Goal: Find specific page/section: Find specific page/section

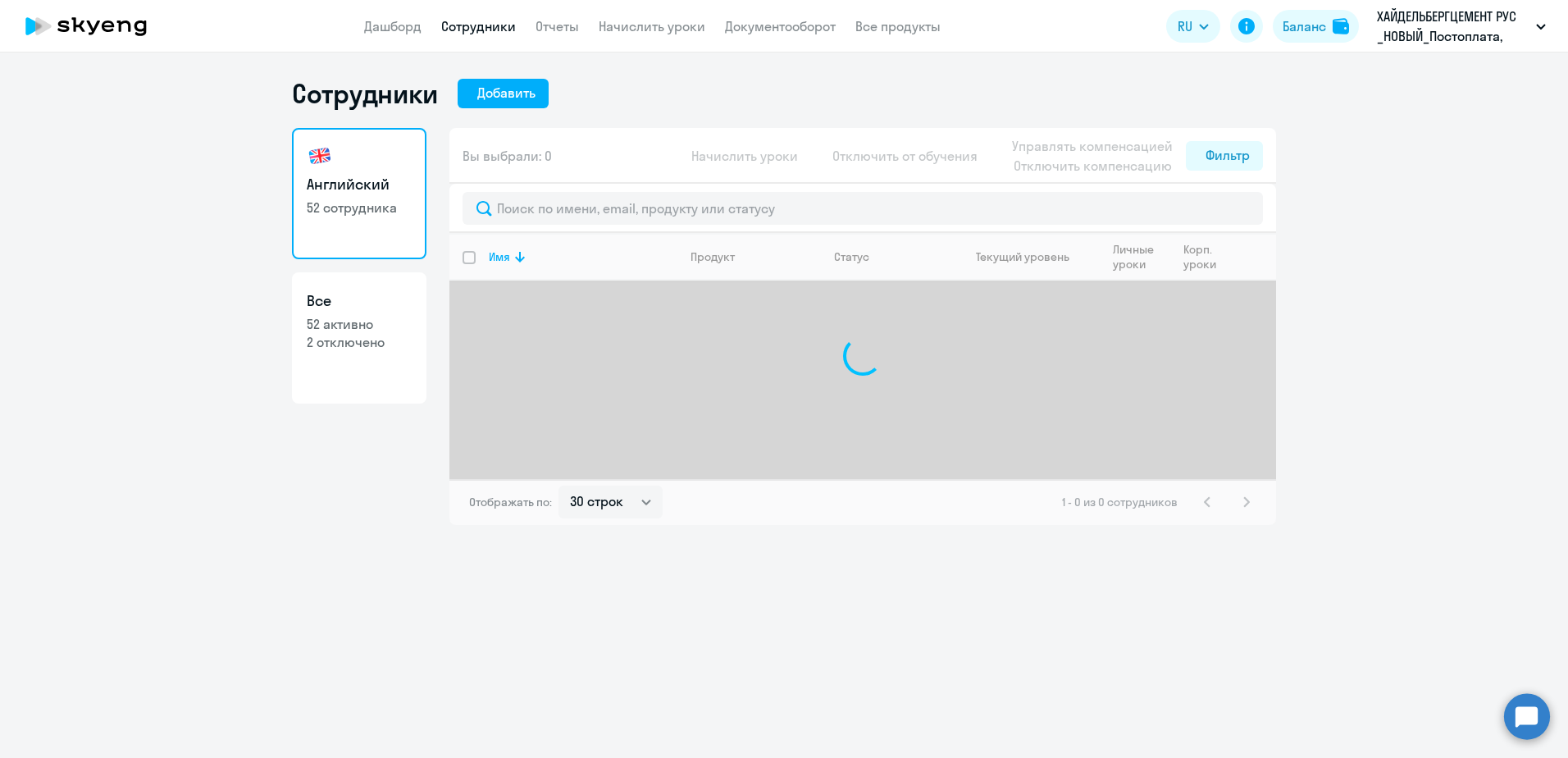
select select "30"
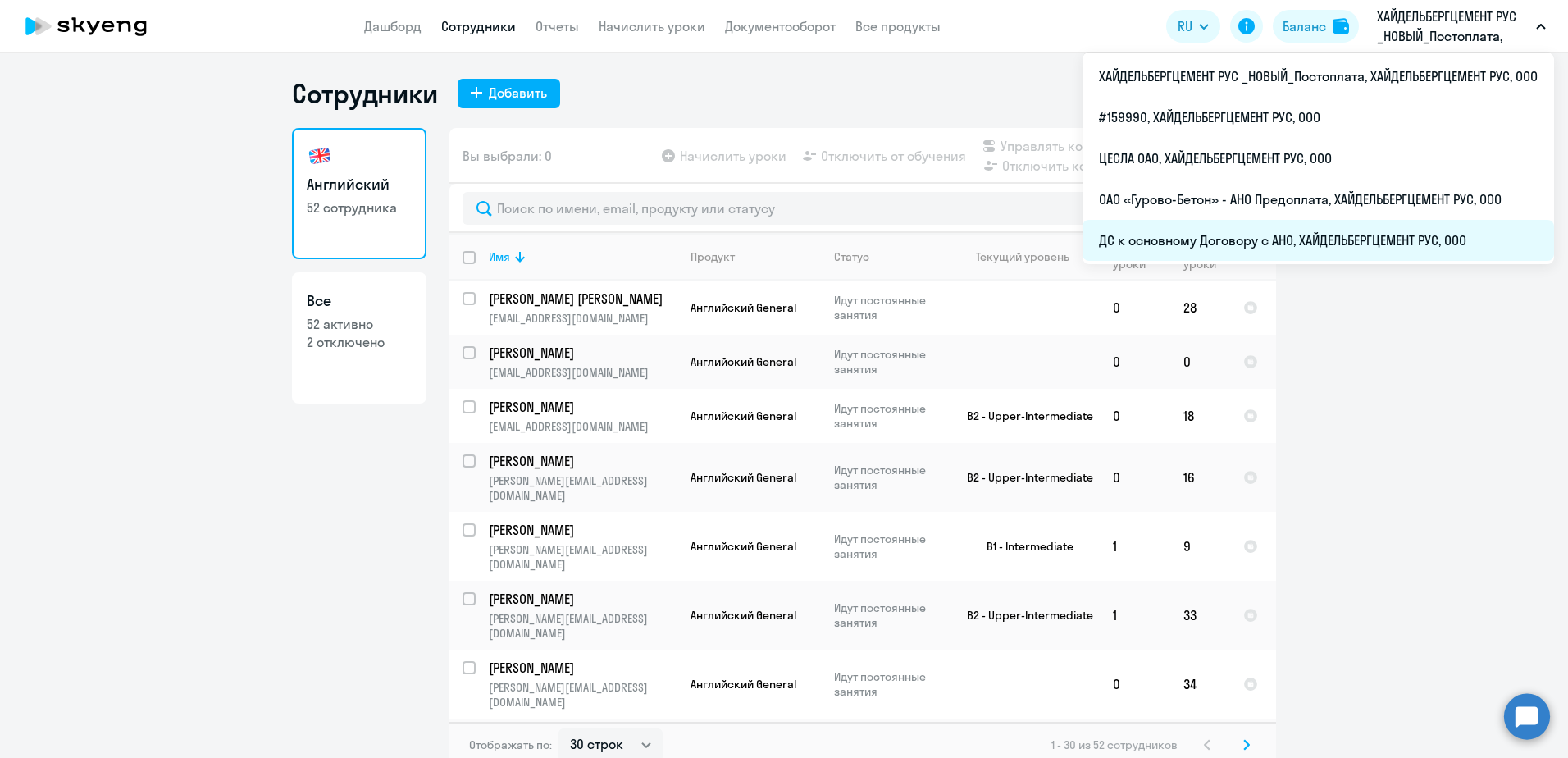
click at [1333, 237] on li "ДС к основному Договору с АНО, ХАЙДЕЛЬБЕРГЦЕМЕНТ РУС, ООО" at bounding box center [1319, 241] width 472 height 41
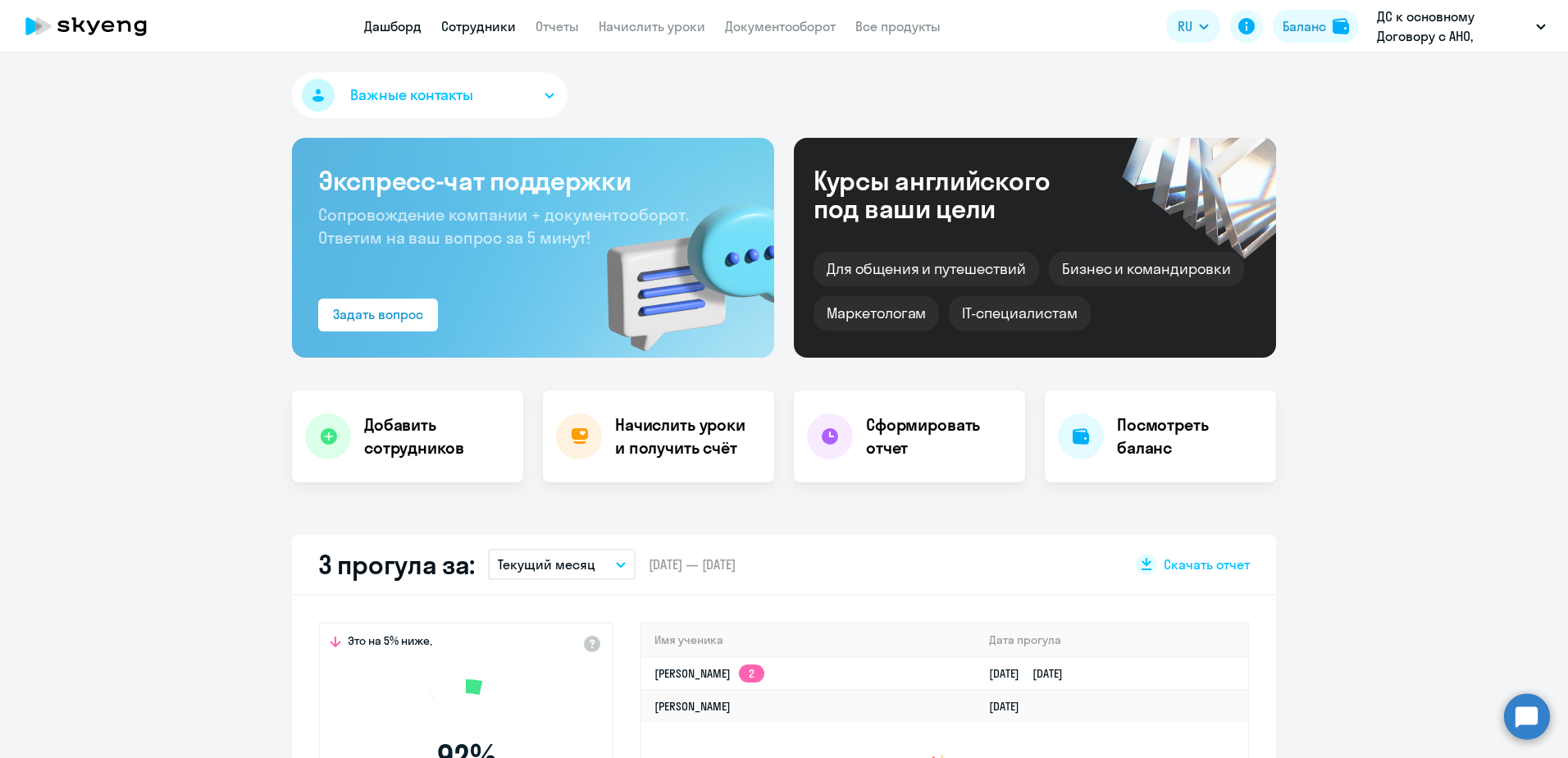
click at [493, 31] on link "Сотрудники" at bounding box center [478, 26] width 74 height 16
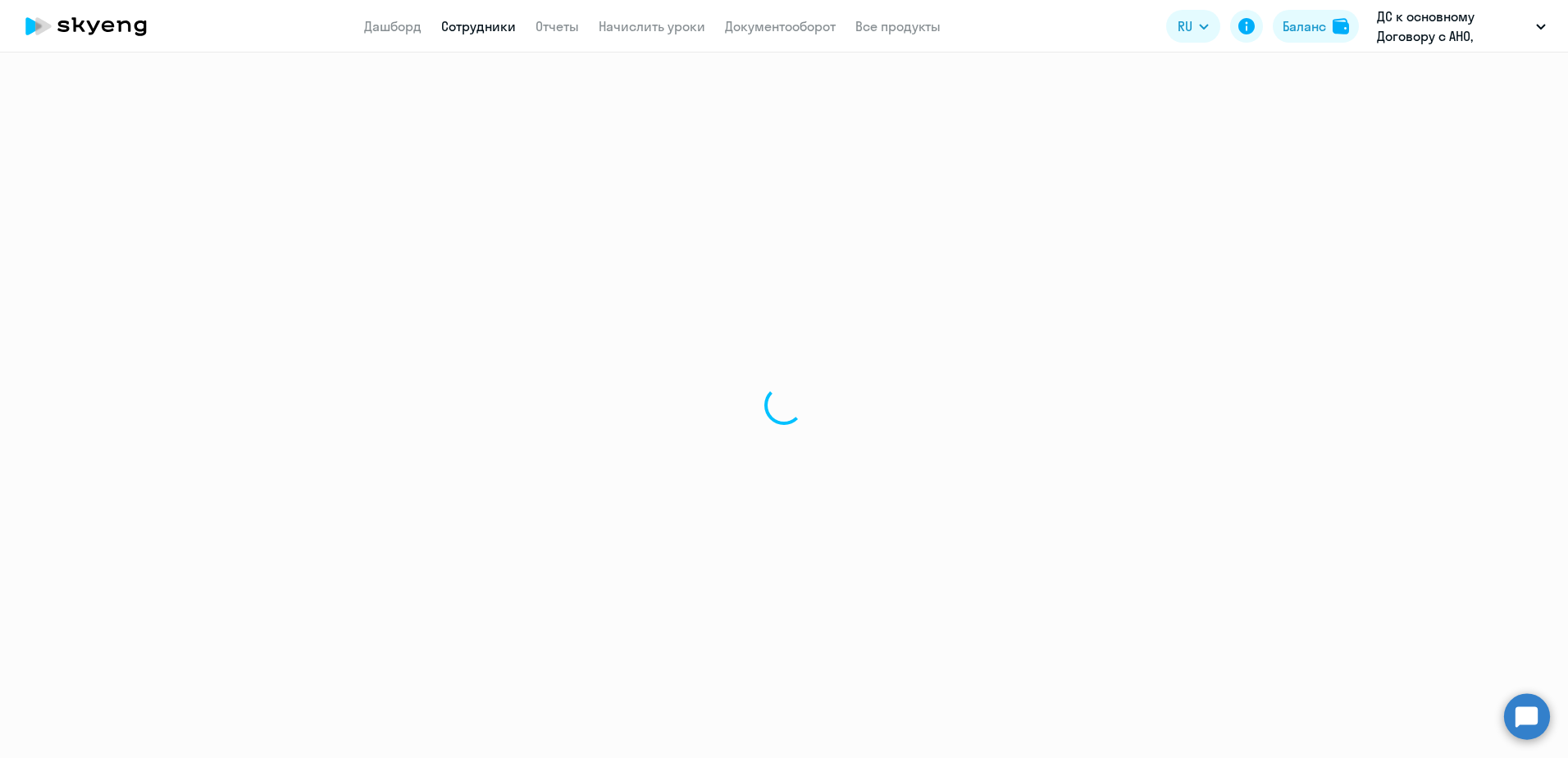
select select "30"
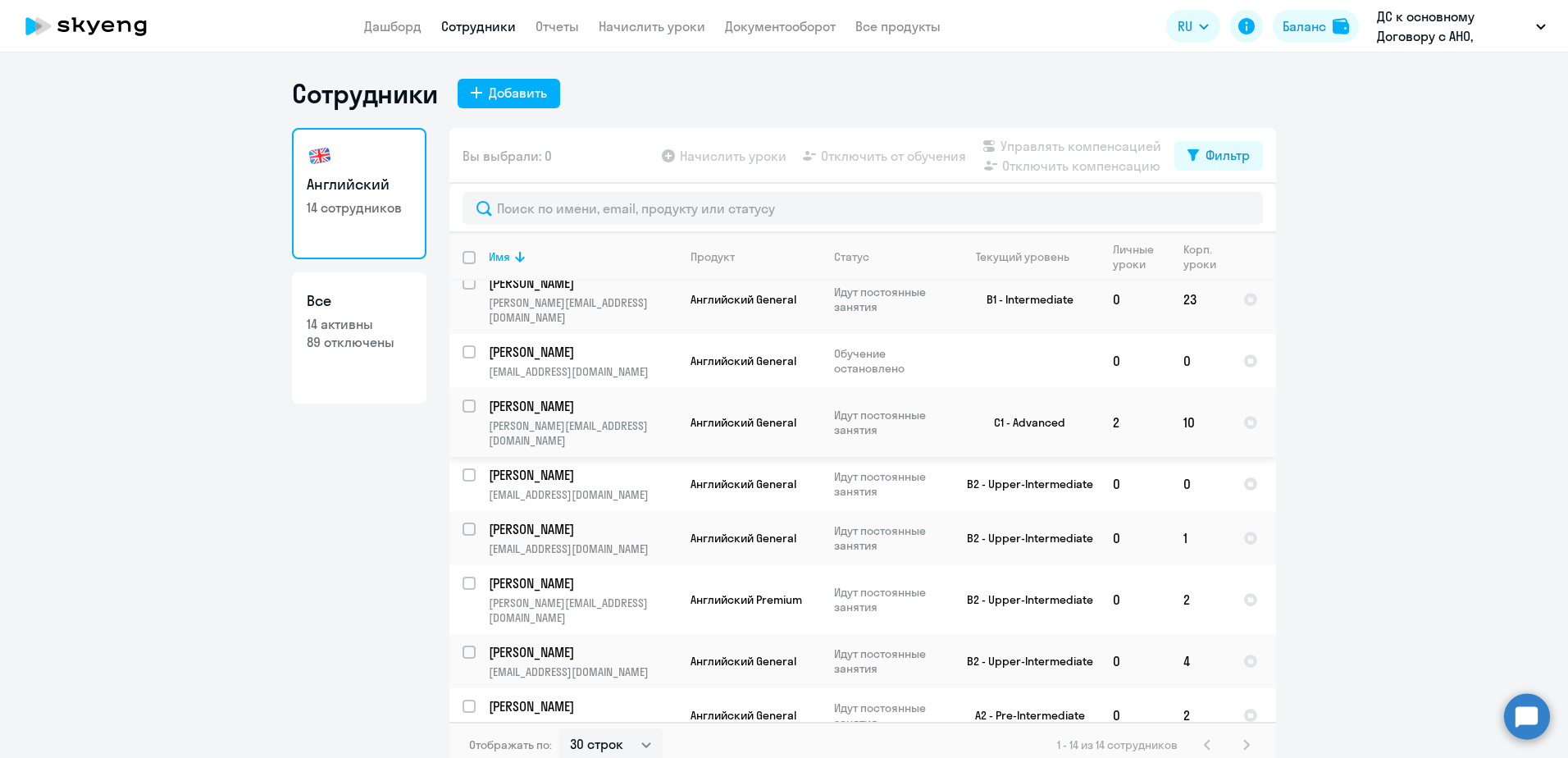
scroll to position [317, 0]
